Goal: Transaction & Acquisition: Purchase product/service

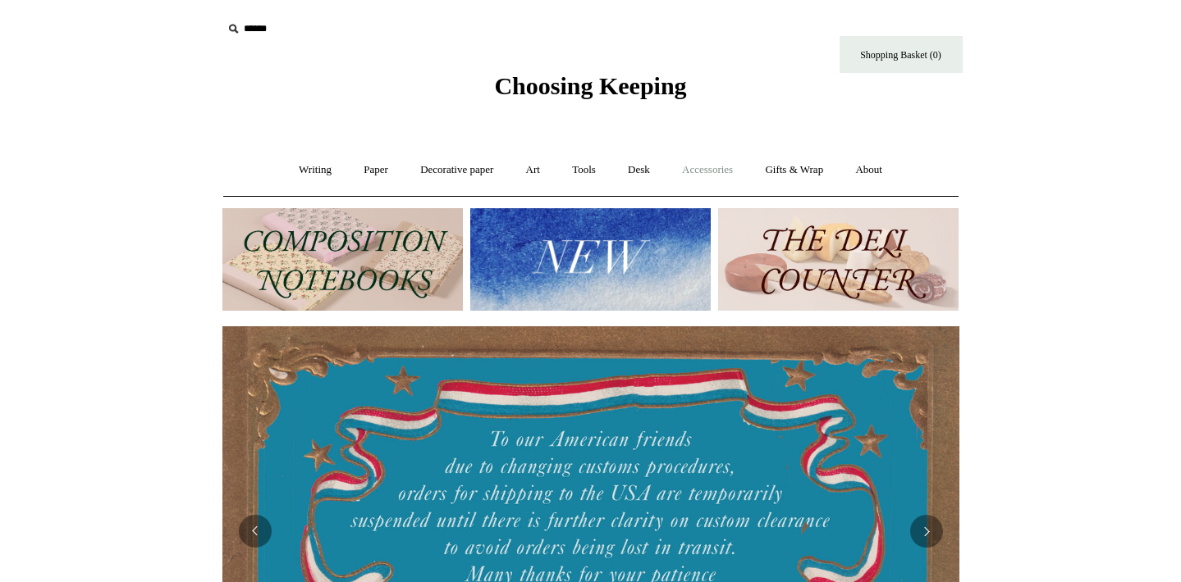
click at [731, 171] on link "Accessories +" at bounding box center [707, 169] width 80 height 43
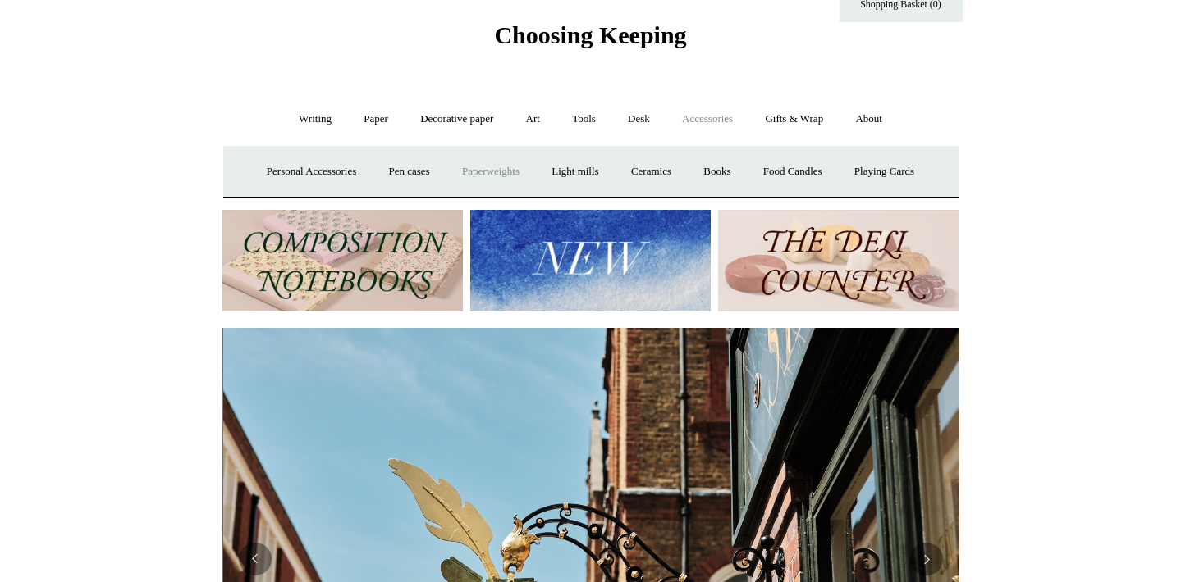
scroll to position [0, 737]
click at [478, 173] on link "Paperweights +" at bounding box center [490, 171] width 87 height 43
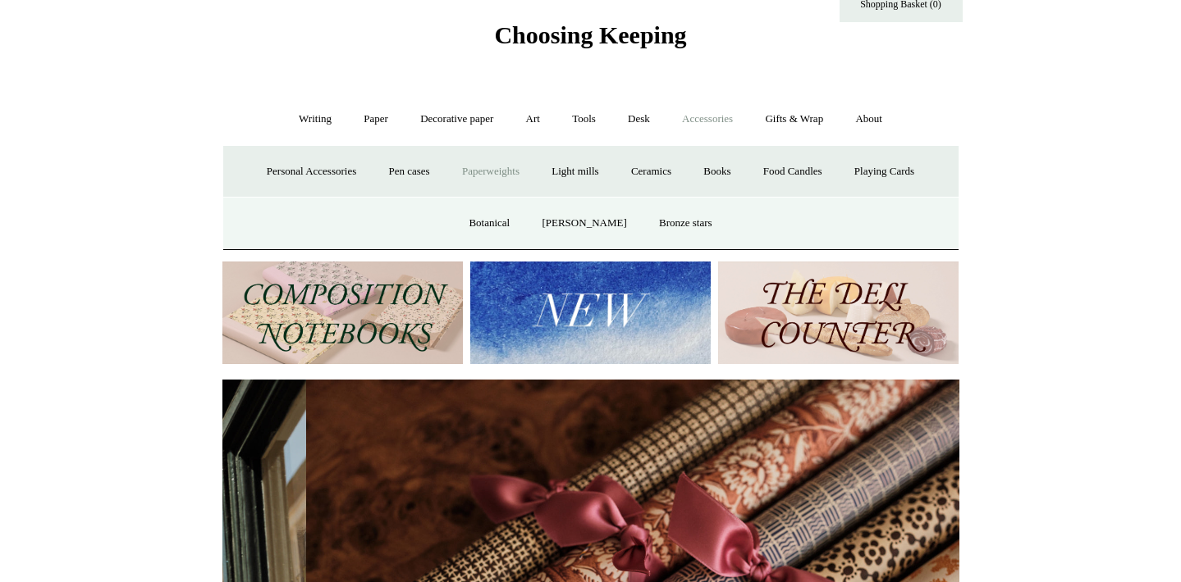
scroll to position [0, 1473]
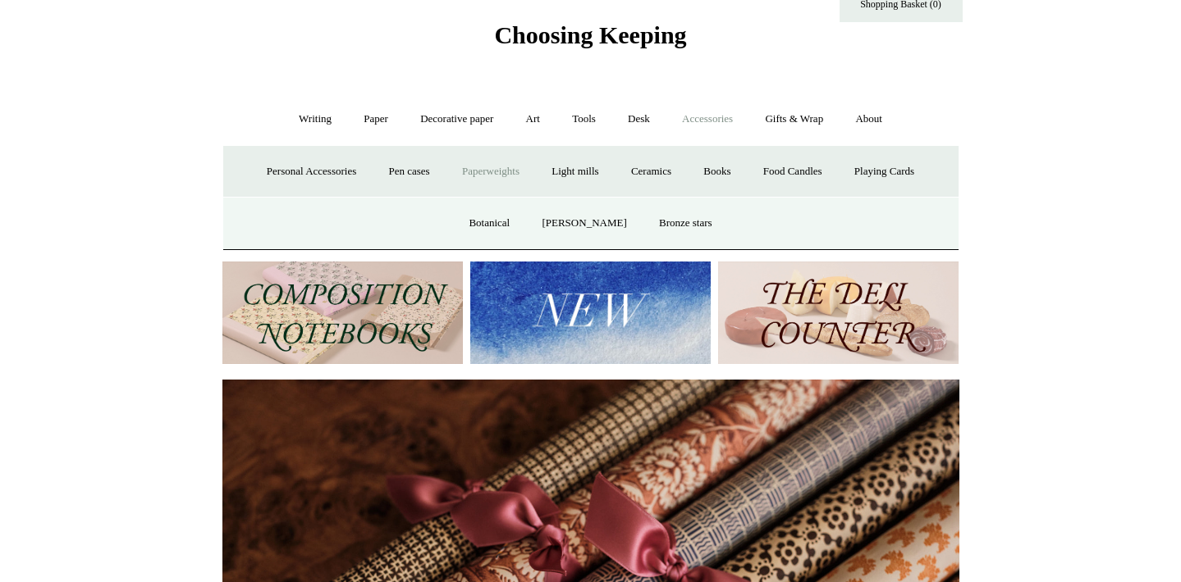
click at [493, 167] on link "Paperweights -" at bounding box center [490, 171] width 87 height 43
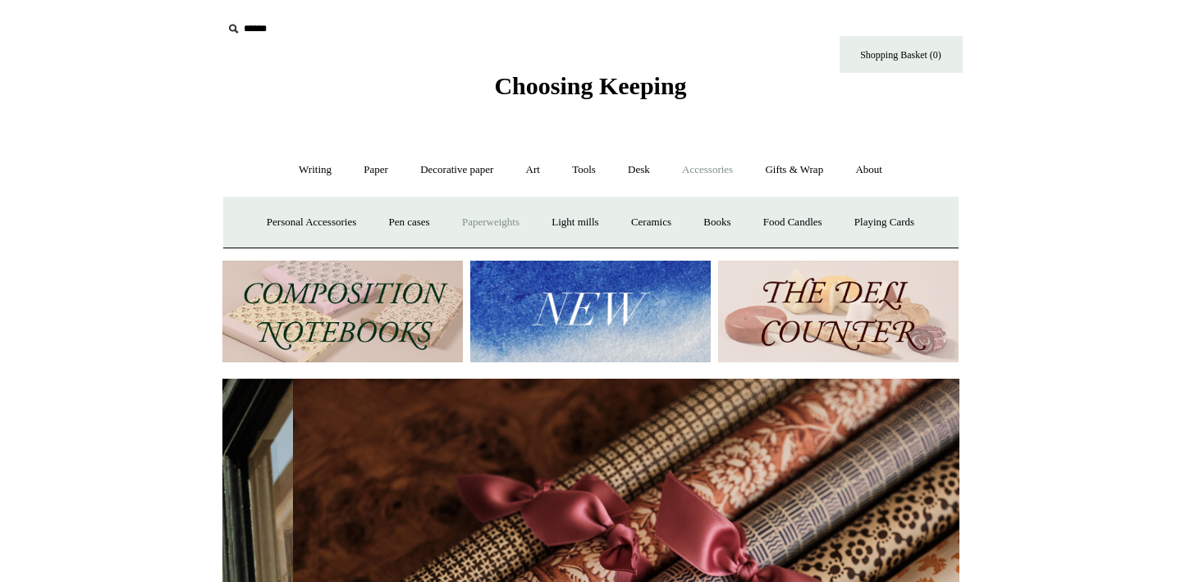
scroll to position [0, 0]
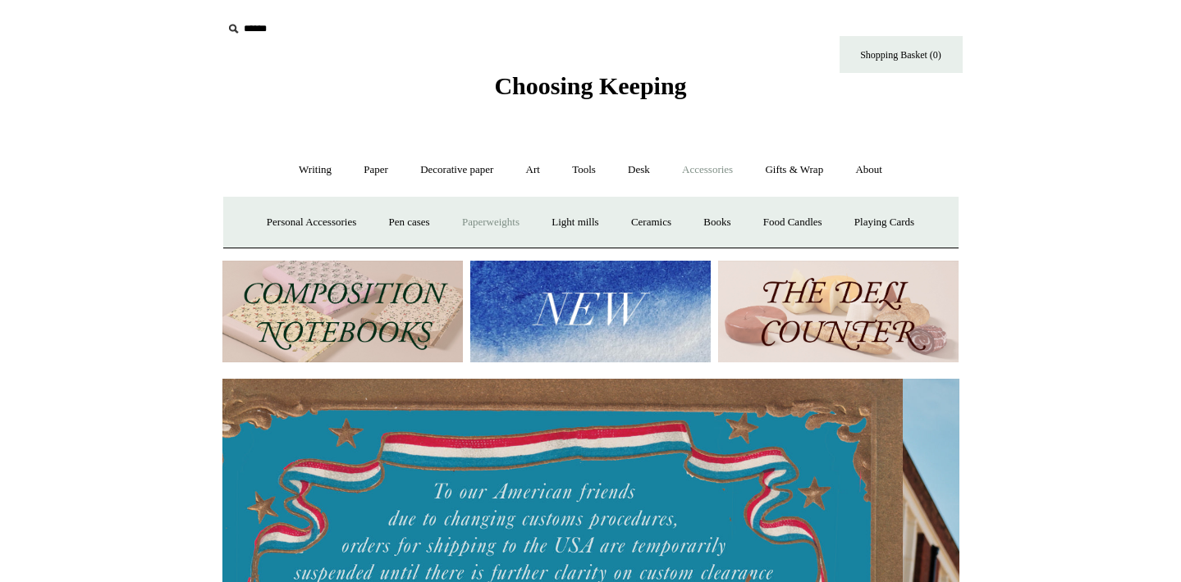
click at [477, 226] on link "Paperweights +" at bounding box center [490, 222] width 87 height 43
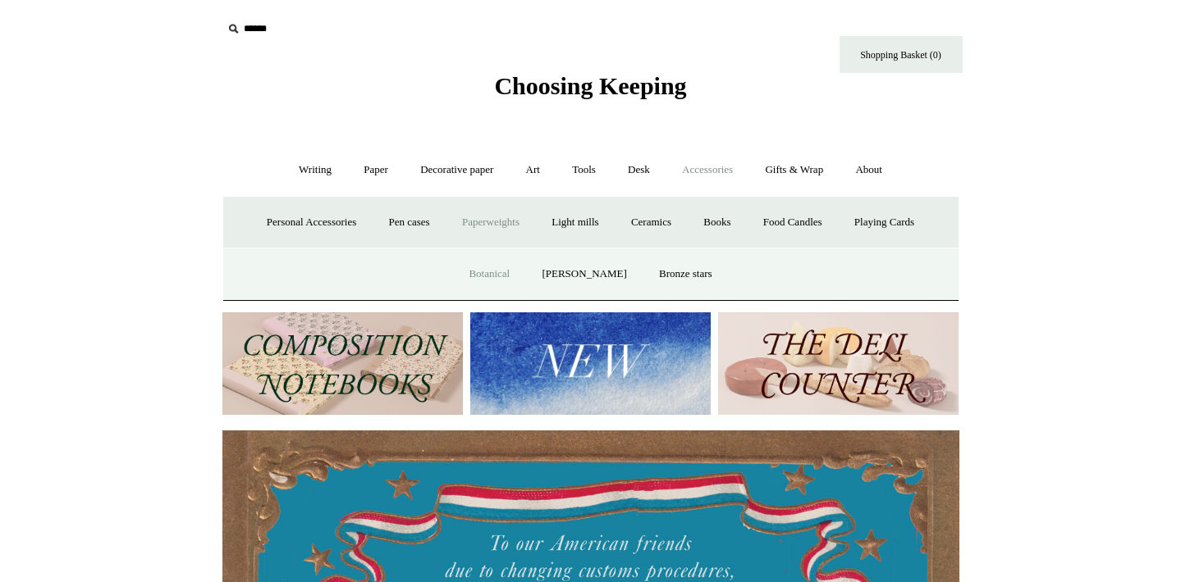
click at [502, 272] on link "Botanical" at bounding box center [489, 274] width 71 height 43
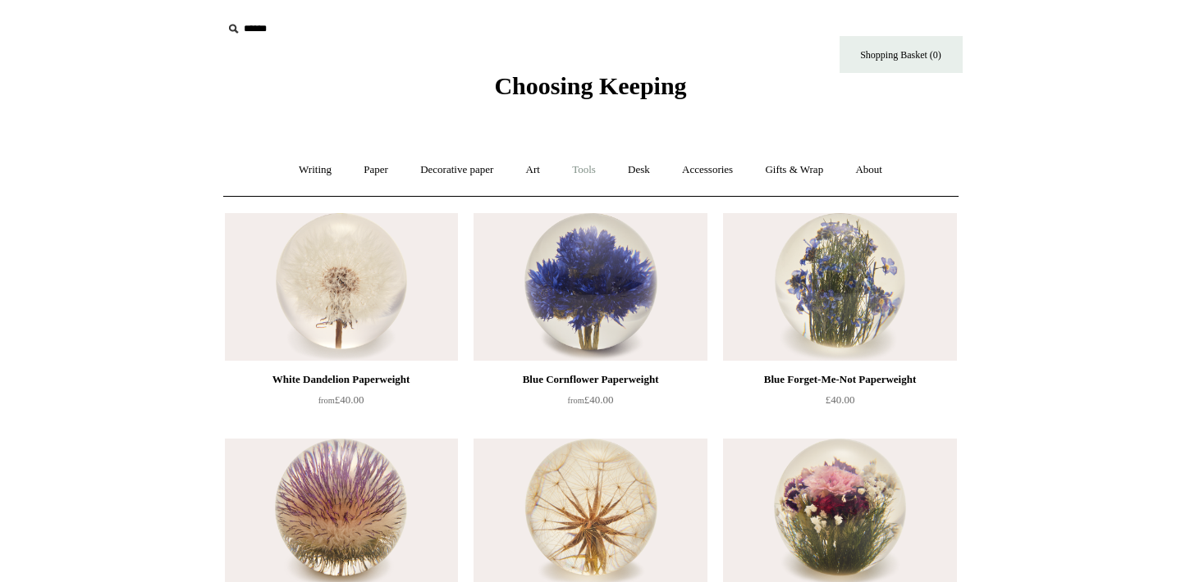
click at [598, 166] on link "Tools +" at bounding box center [583, 169] width 53 height 43
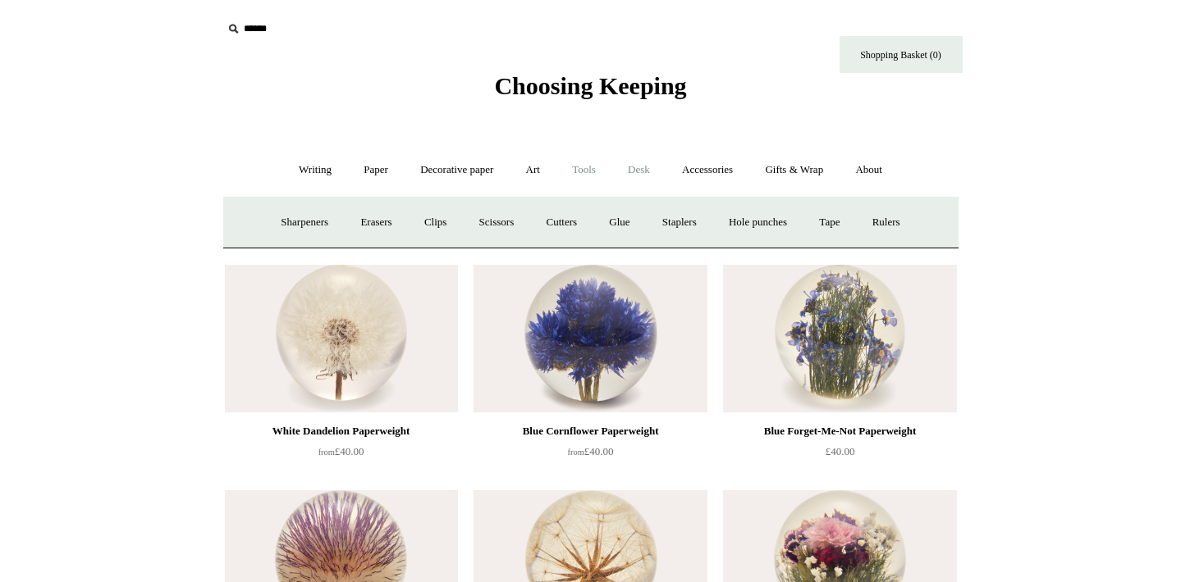
click at [643, 169] on link "Desk +" at bounding box center [639, 169] width 52 height 43
click at [696, 167] on link "Accessories +" at bounding box center [707, 169] width 80 height 43
click at [904, 229] on link "Playing Cards" at bounding box center [883, 222] width 89 height 43
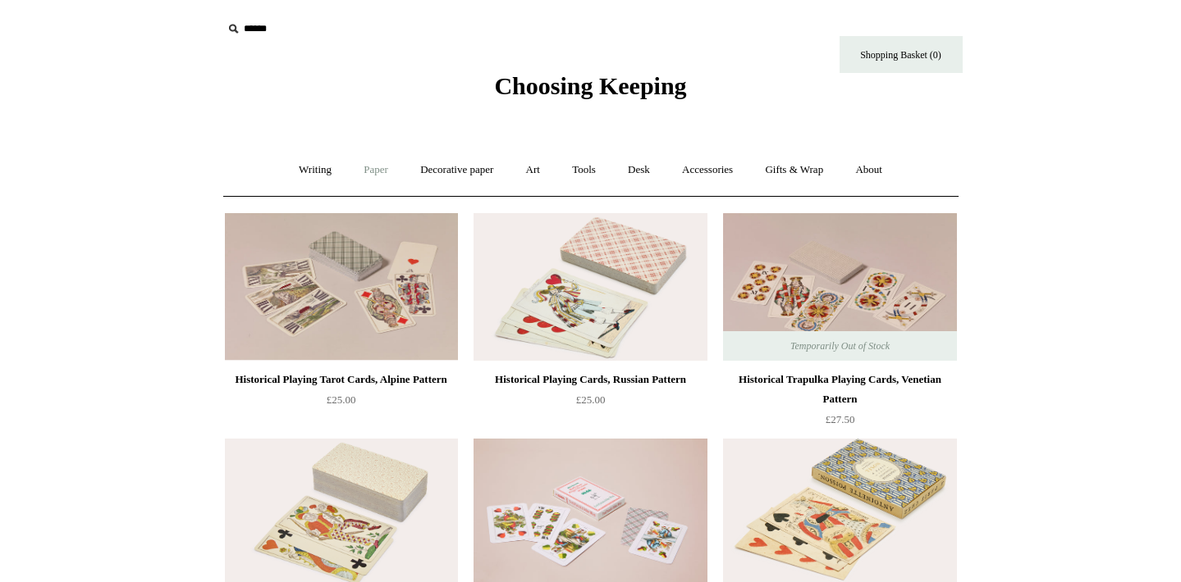
click at [359, 171] on link "Paper +" at bounding box center [376, 169] width 54 height 43
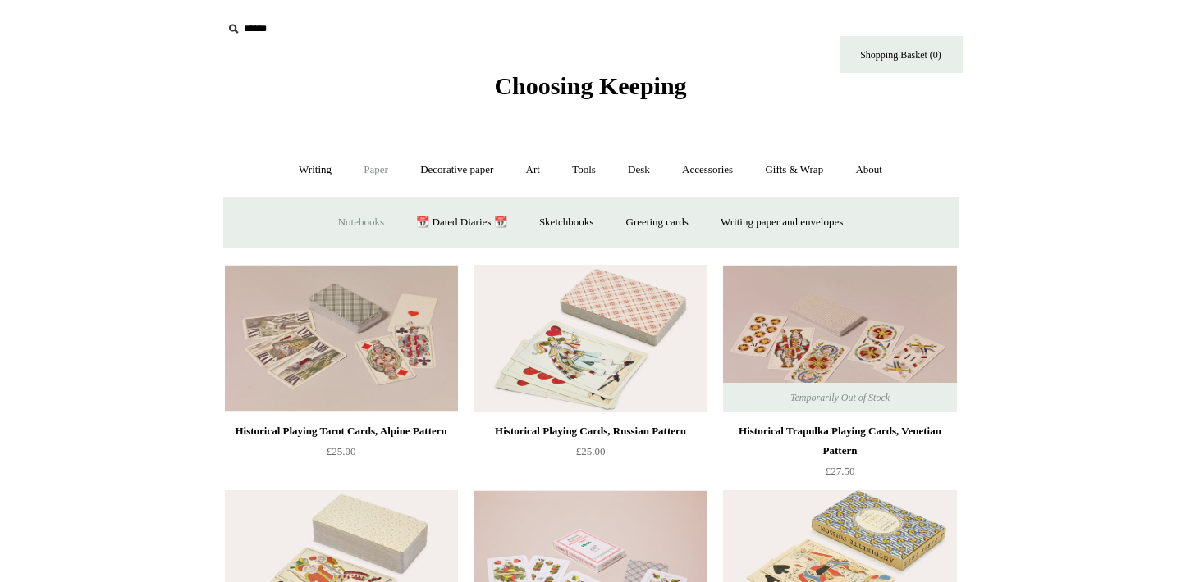
click at [341, 221] on link "Notebooks +" at bounding box center [360, 222] width 75 height 43
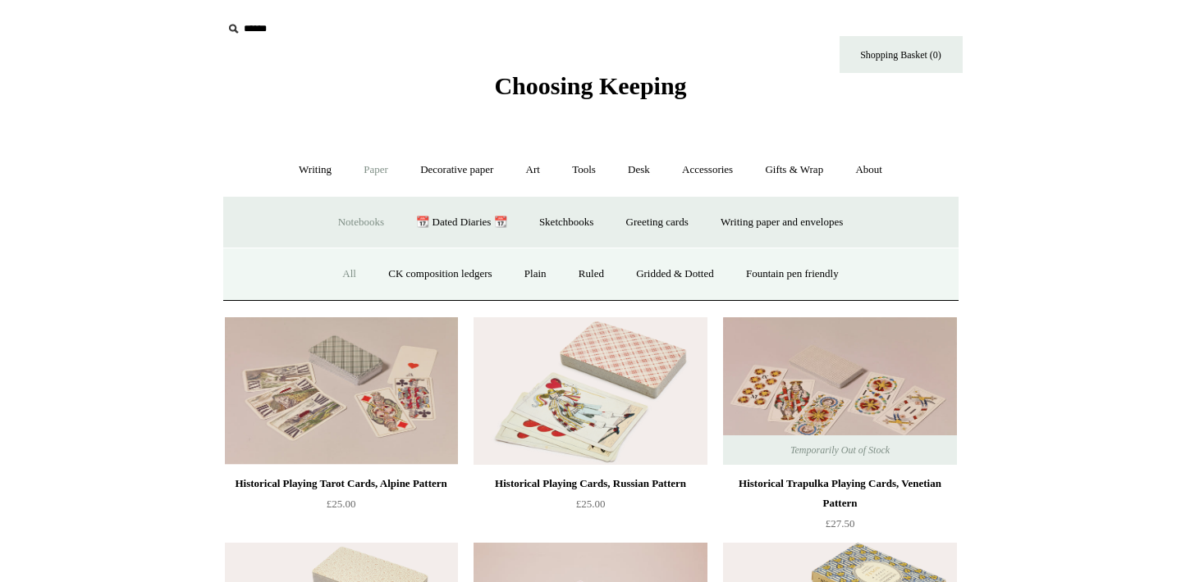
click at [335, 265] on link "All" at bounding box center [348, 274] width 43 height 43
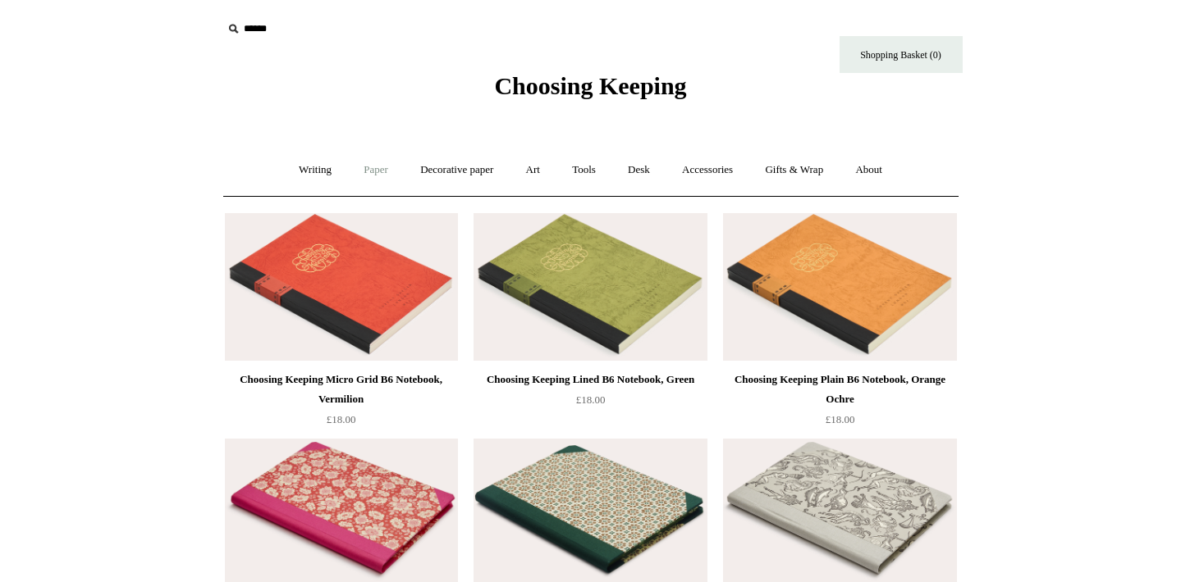
click at [377, 165] on link "Paper +" at bounding box center [376, 169] width 54 height 43
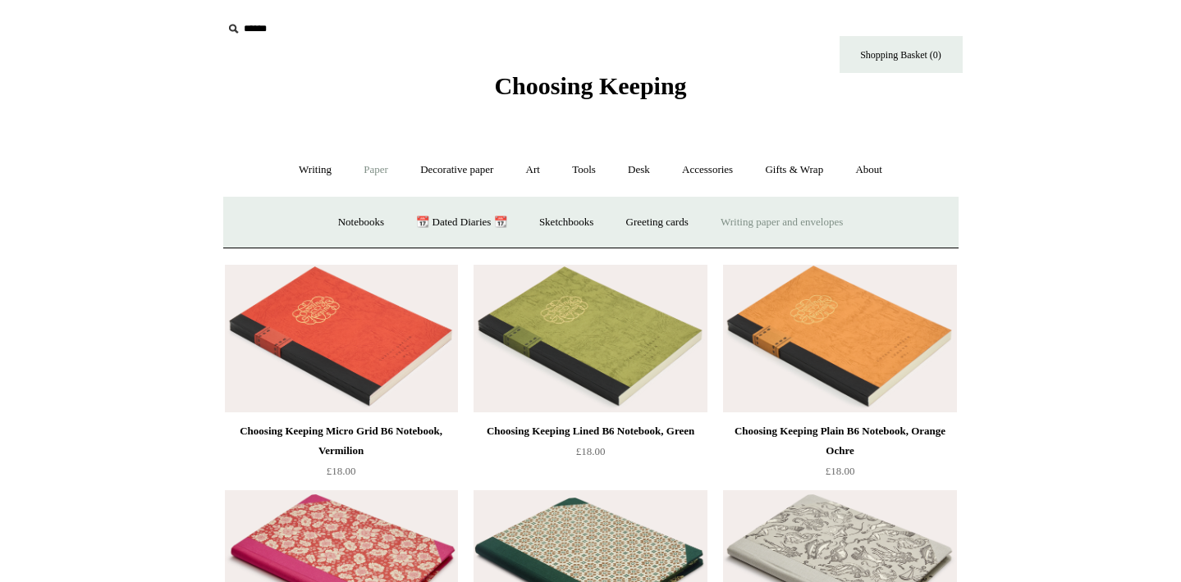
click at [756, 227] on link "Writing paper and envelopes +" at bounding box center [782, 222] width 152 height 43
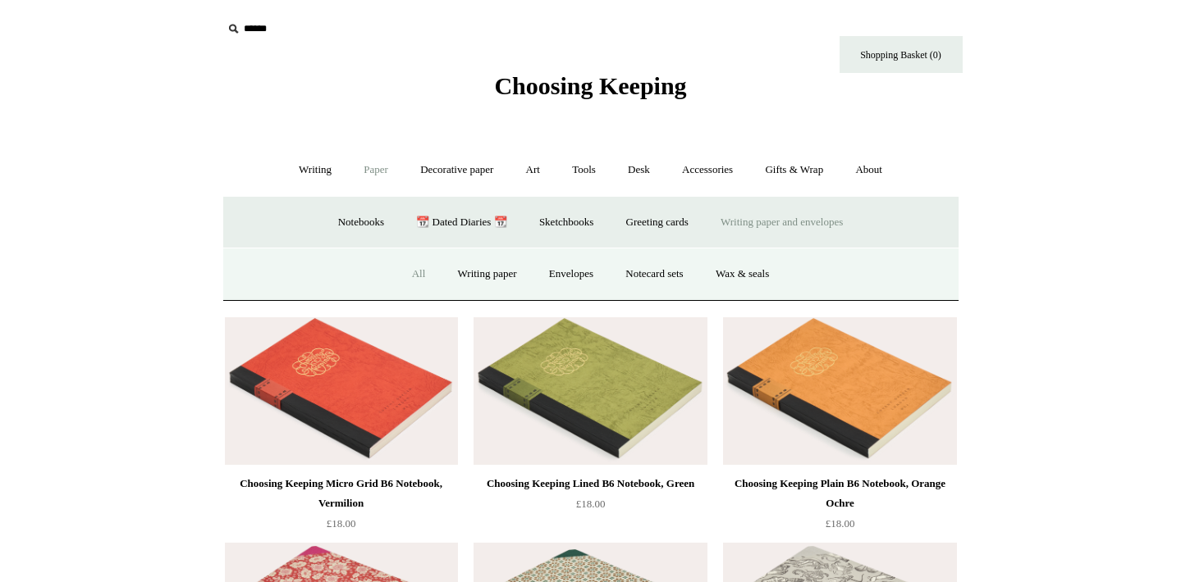
click at [409, 276] on link "All" at bounding box center [418, 274] width 43 height 43
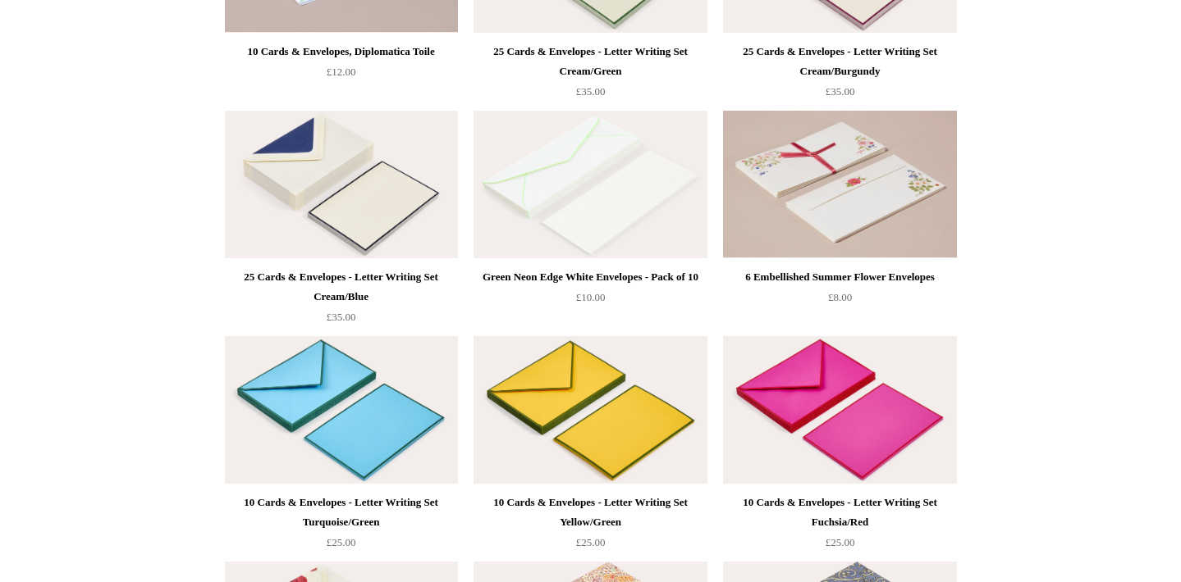
scroll to position [1689, 0]
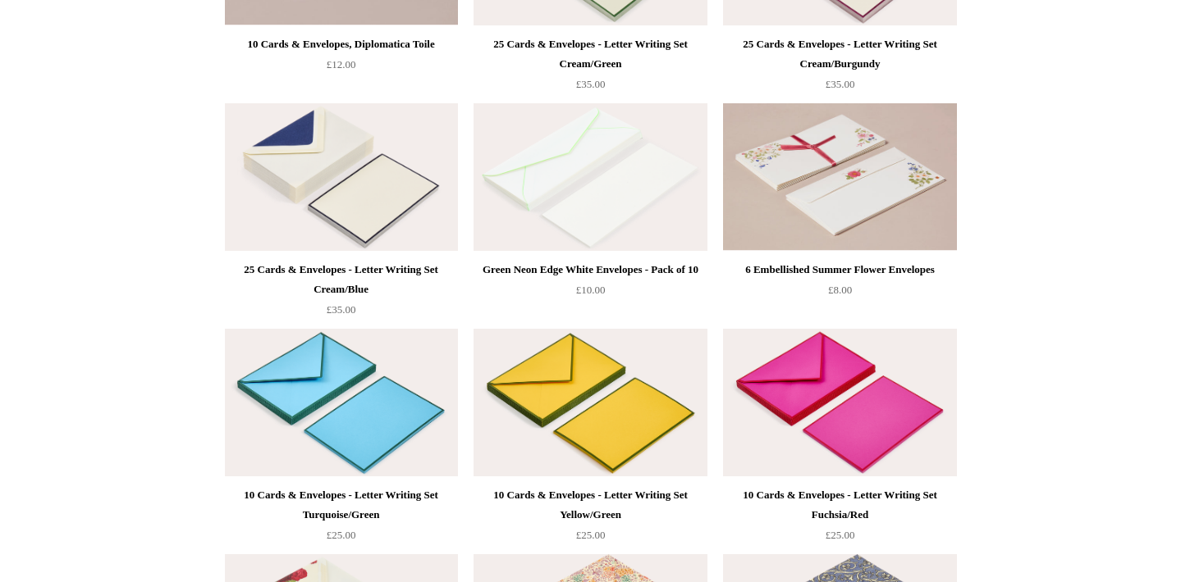
click at [811, 415] on img at bounding box center [839, 403] width 233 height 148
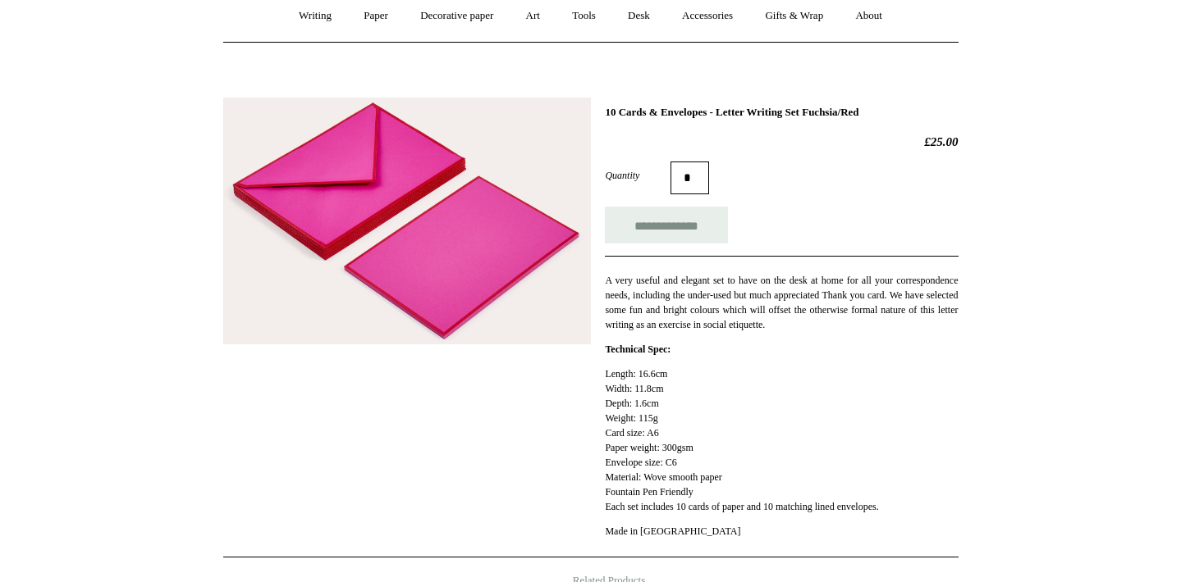
scroll to position [181, 0]
